Goal: Information Seeking & Learning: Learn about a topic

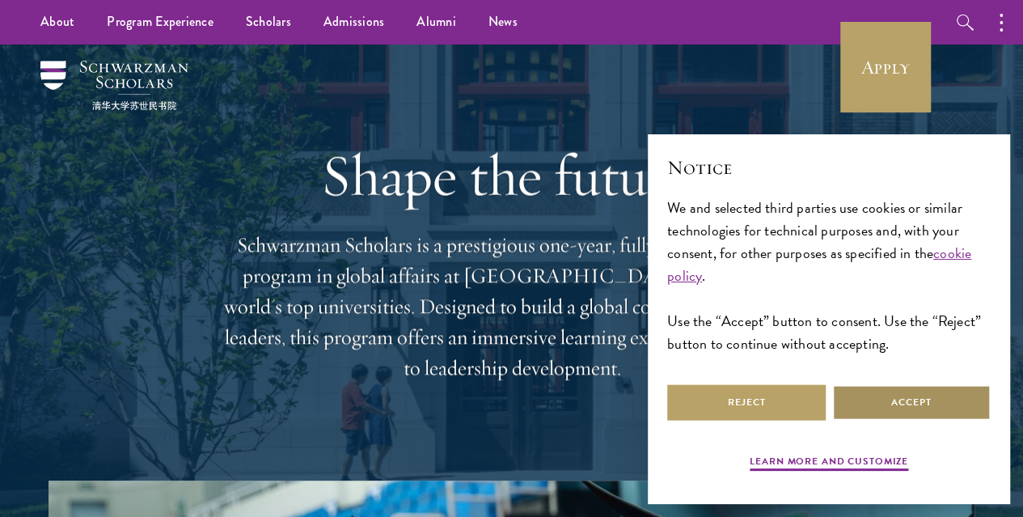
click at [918, 384] on button "Accept" at bounding box center [911, 402] width 158 height 36
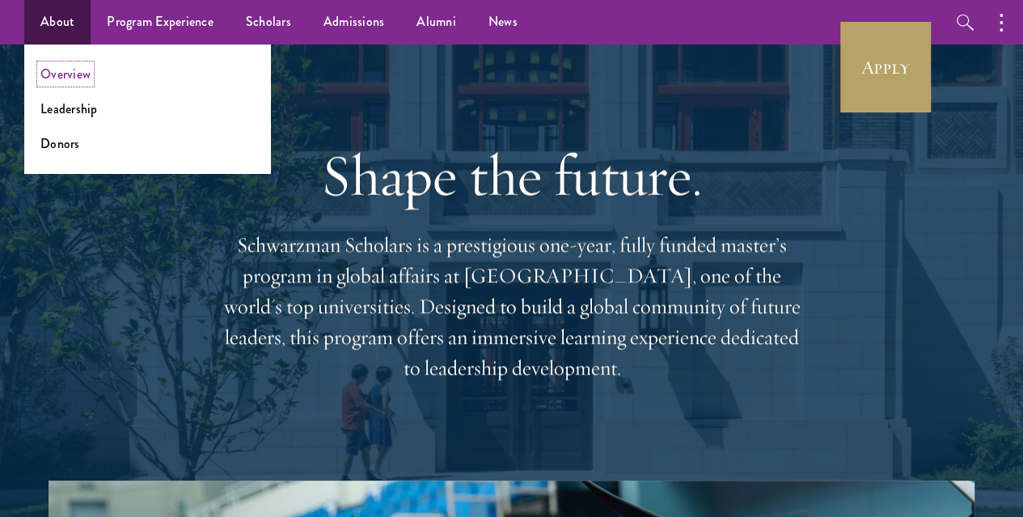
click at [66, 73] on link "Overview" at bounding box center [65, 74] width 50 height 19
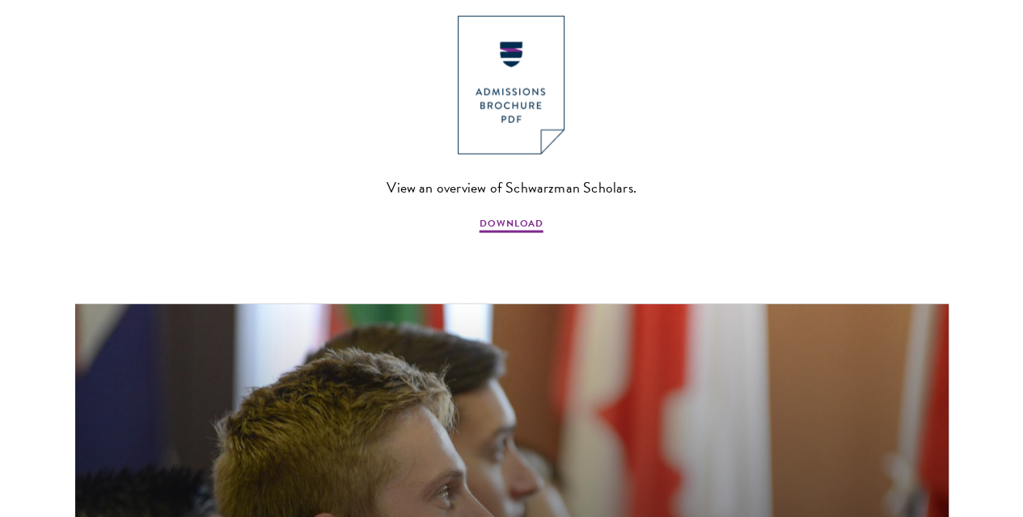
scroll to position [1692, 0]
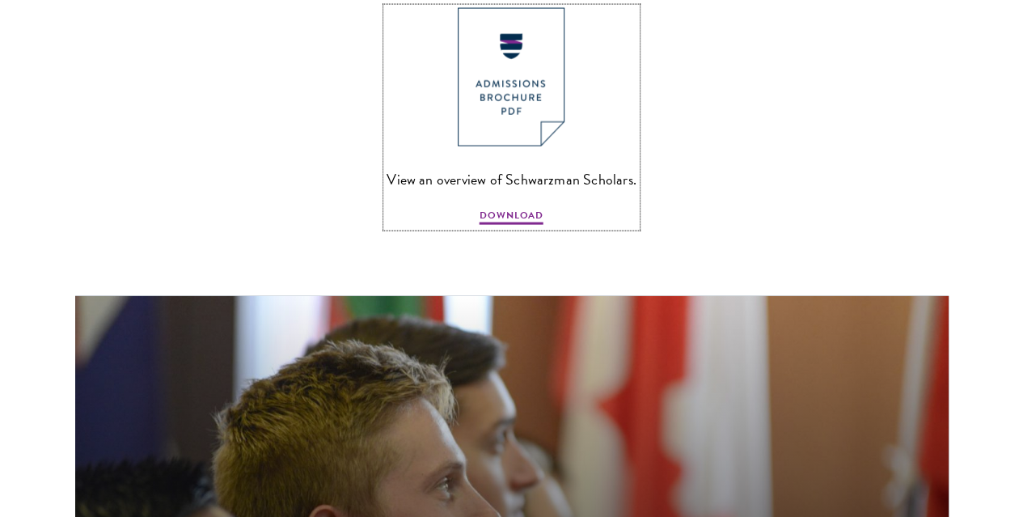
click at [504, 146] on img at bounding box center [511, 77] width 107 height 138
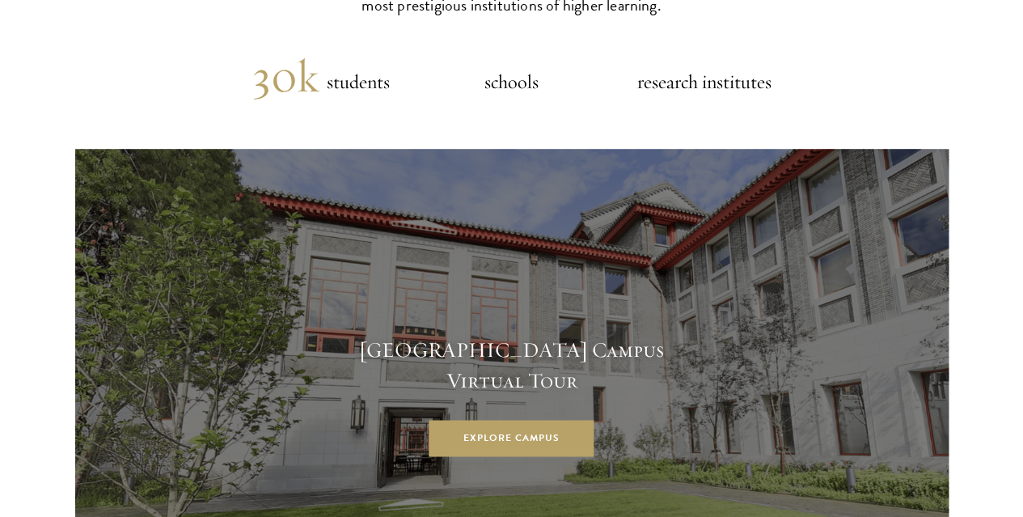
scroll to position [3953, 0]
